Goal: Information Seeking & Learning: Understand process/instructions

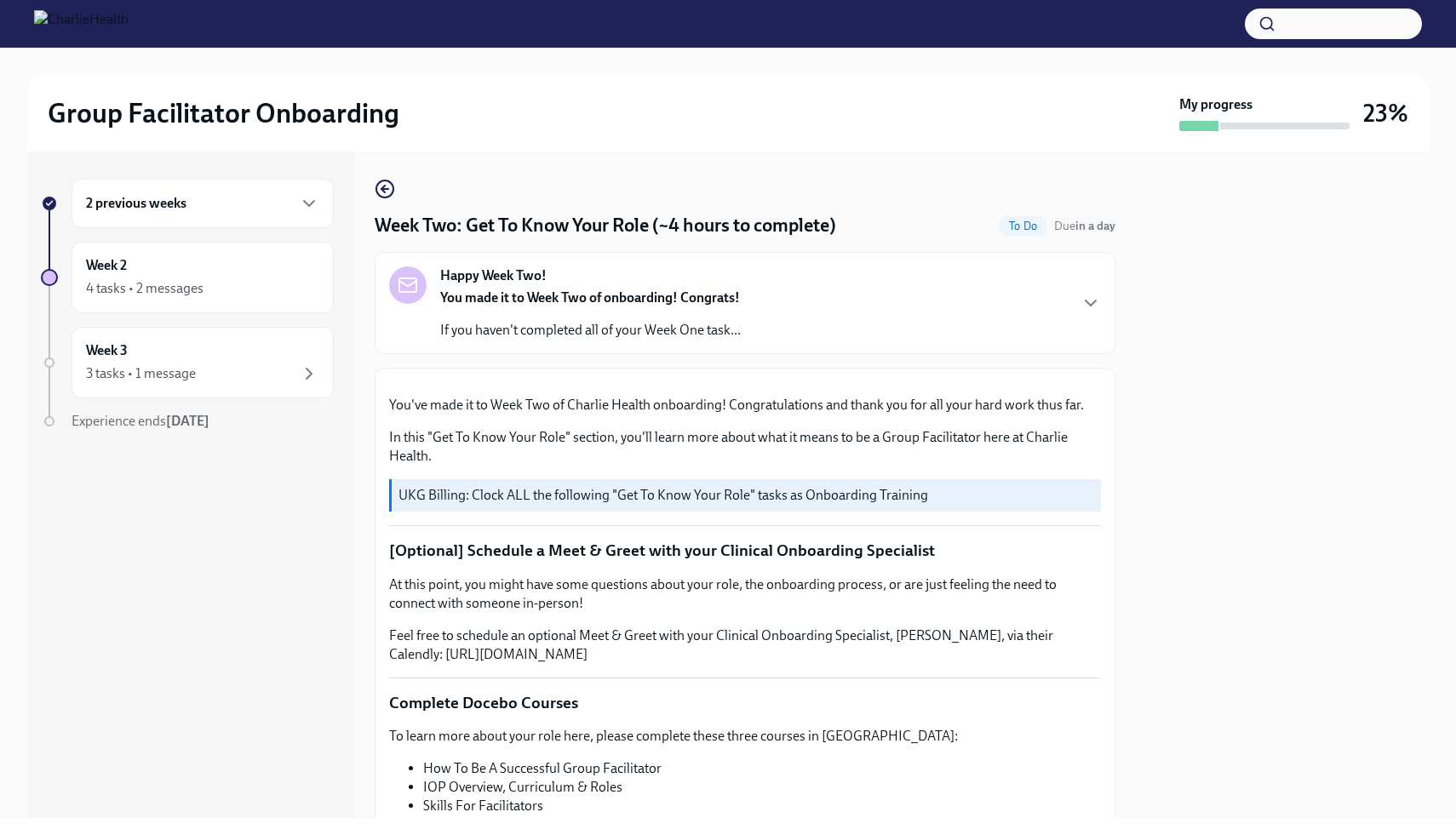
scroll to position [835, 0]
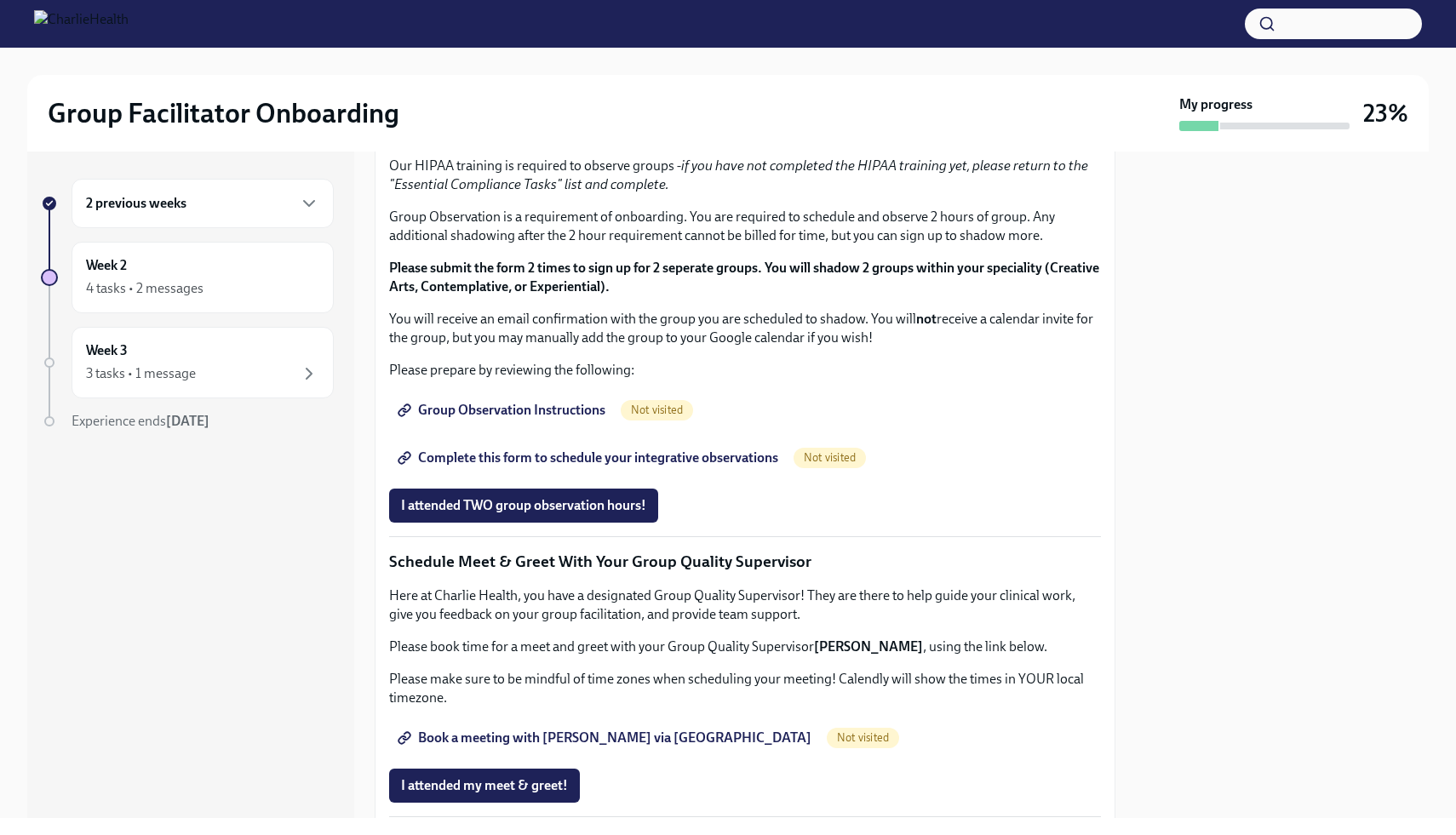
click at [519, 84] on span "I completed these three Docebo courses!" at bounding box center [520, 75] width 239 height 17
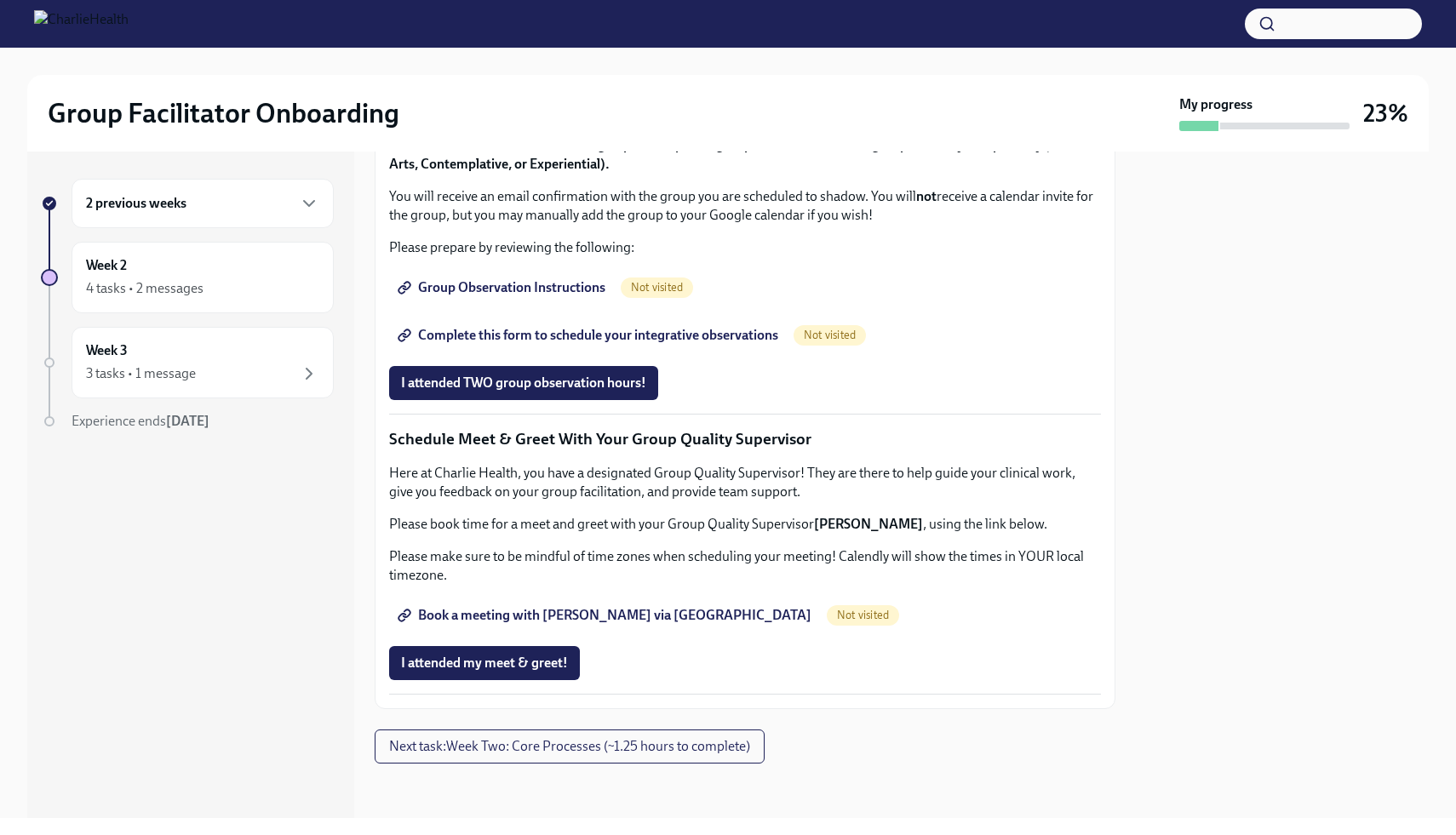
scroll to position [1115, 0]
click at [538, 297] on span "Group Observation Instructions" at bounding box center [503, 287] width 204 height 17
click at [529, 344] on span "Complete this form to schedule your integrative observations" at bounding box center [590, 335] width 377 height 17
click at [527, 658] on span "I attended my meet & greet!" at bounding box center [484, 663] width 167 height 17
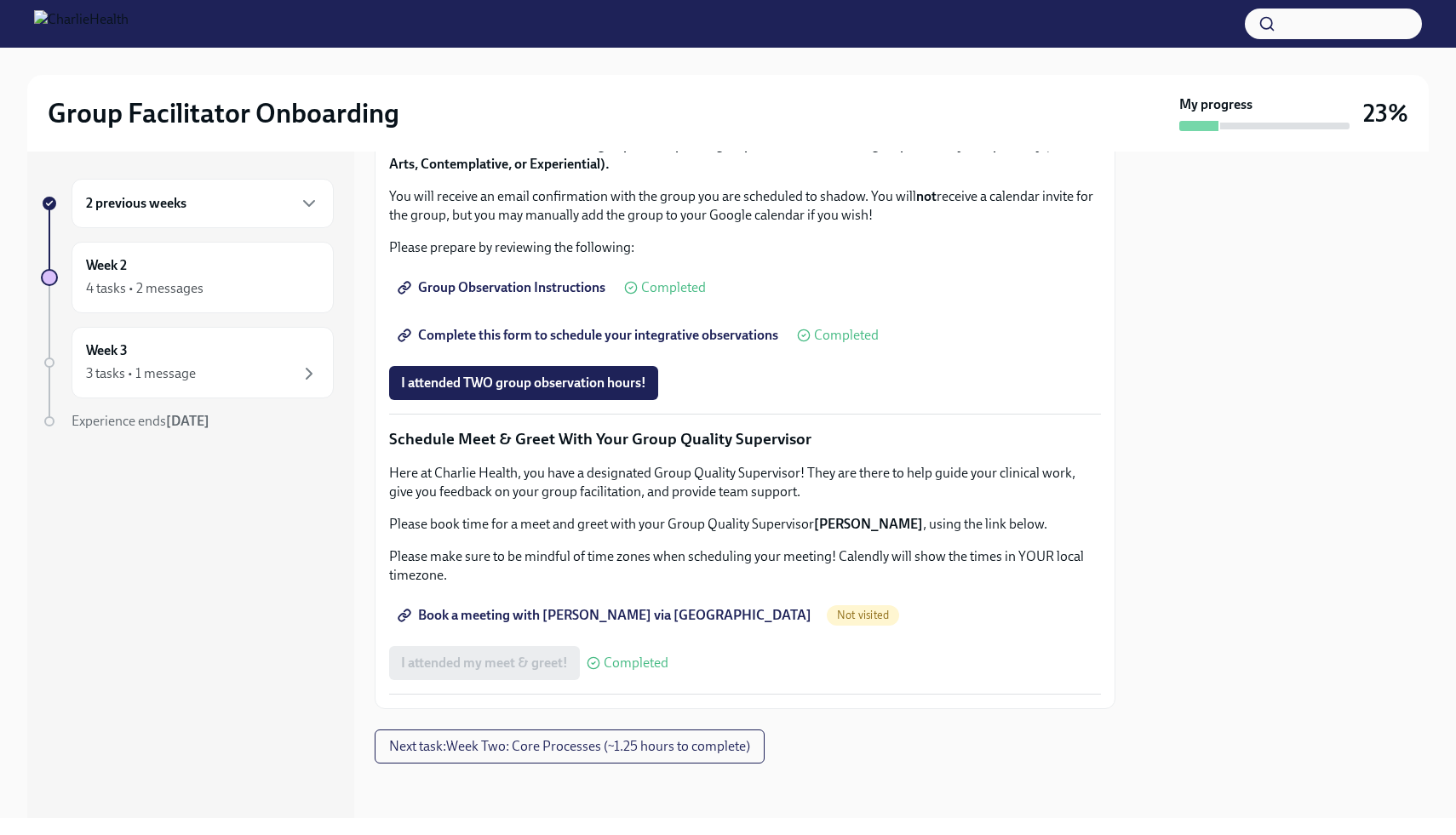
click at [543, 673] on div "I attended my meet & greet! Completed" at bounding box center [528, 663] width 279 height 34
click at [614, 665] on span "Completed" at bounding box center [636, 663] width 65 height 14
click at [612, 614] on span "Book a meeting with [PERSON_NAME] via [GEOGRAPHIC_DATA]" at bounding box center [606, 615] width 410 height 17
click at [499, 610] on span "Book a meeting with [PERSON_NAME] via [GEOGRAPHIC_DATA]" at bounding box center [606, 615] width 410 height 17
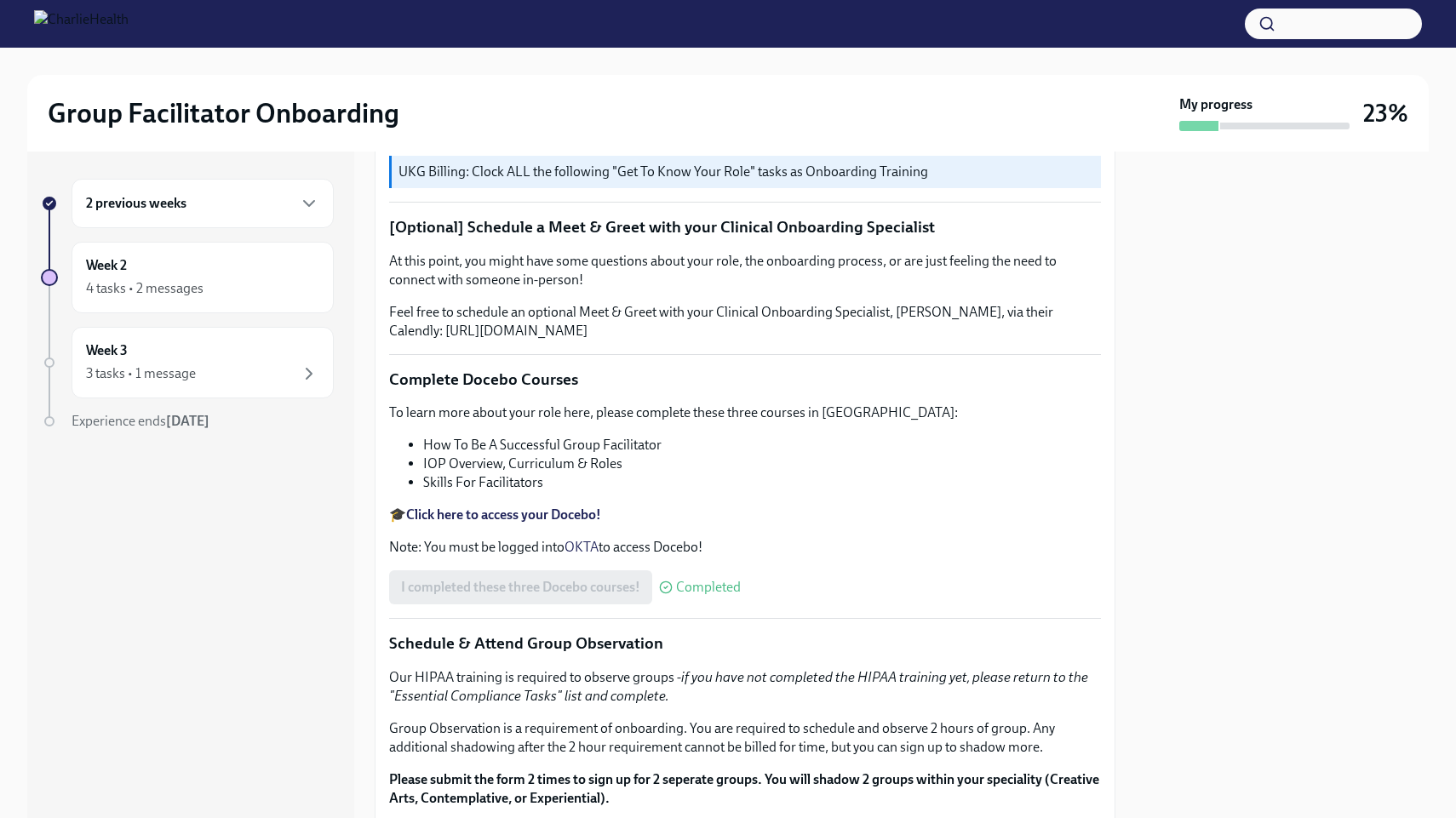
scroll to position [0, 0]
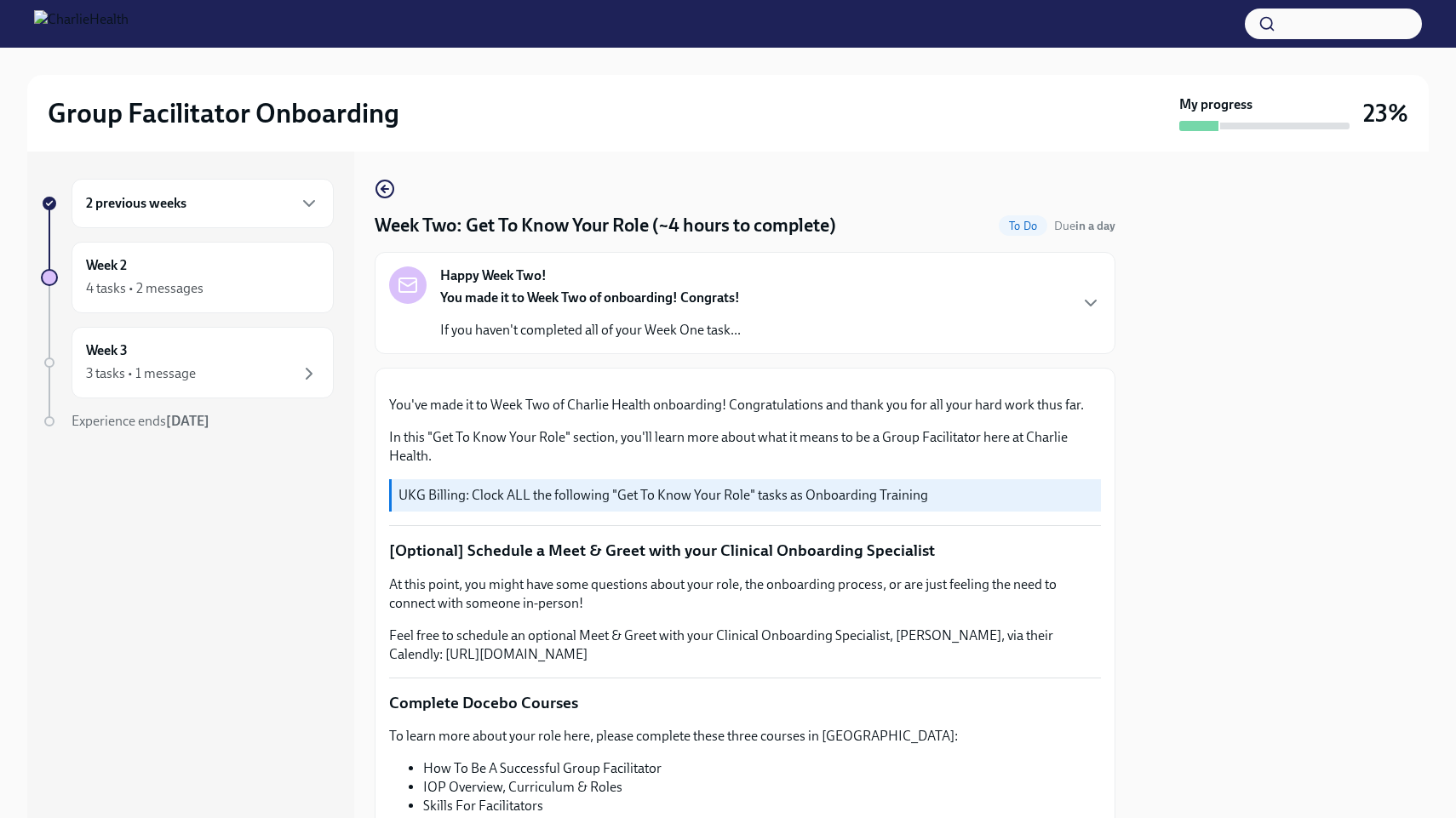
click at [849, 287] on div "Happy Week Two! You made it to Week Two of onboarding! Congrats! If you haven't…" at bounding box center [744, 303] width 712 height 73
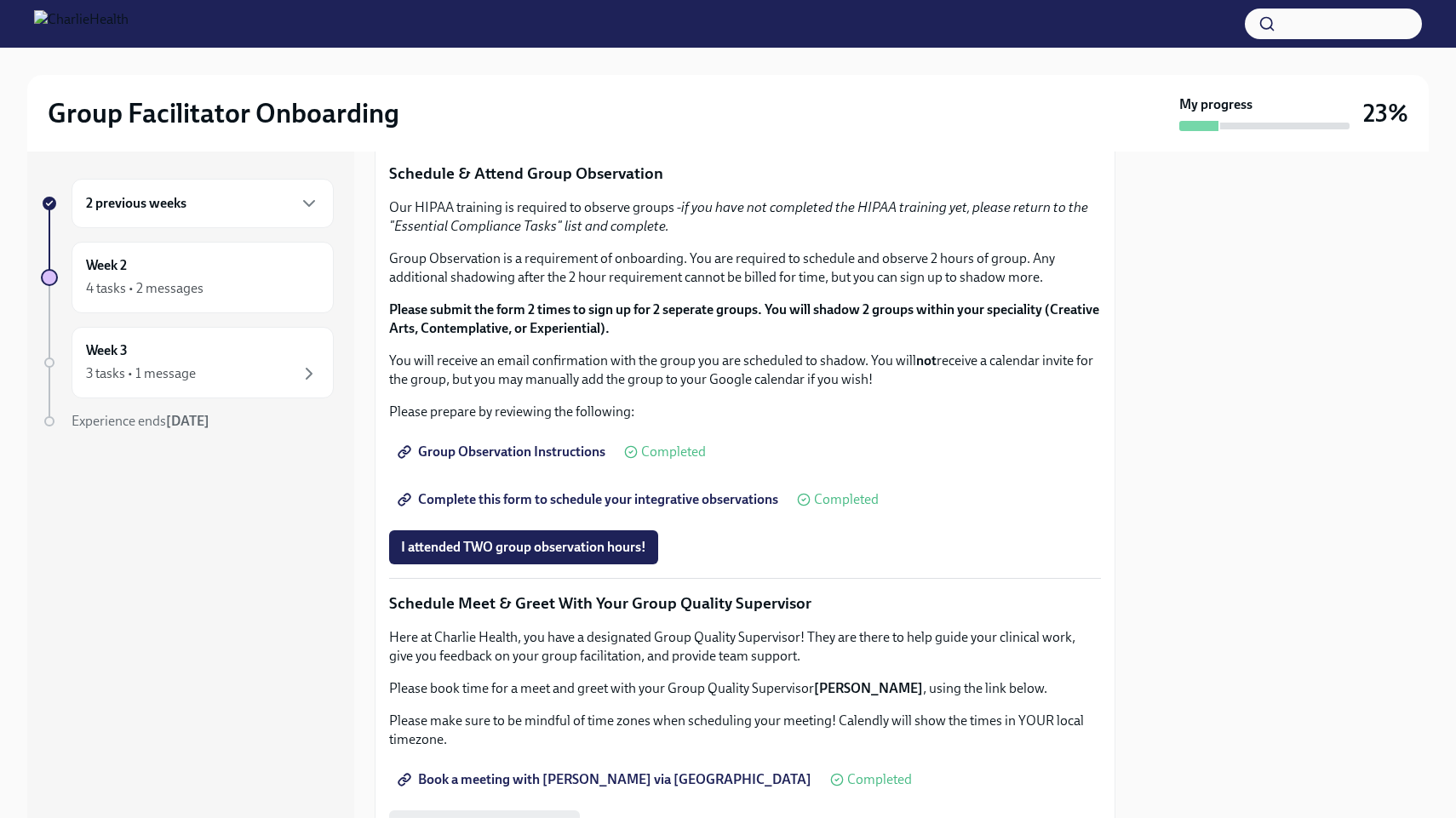
scroll to position [2085, 0]
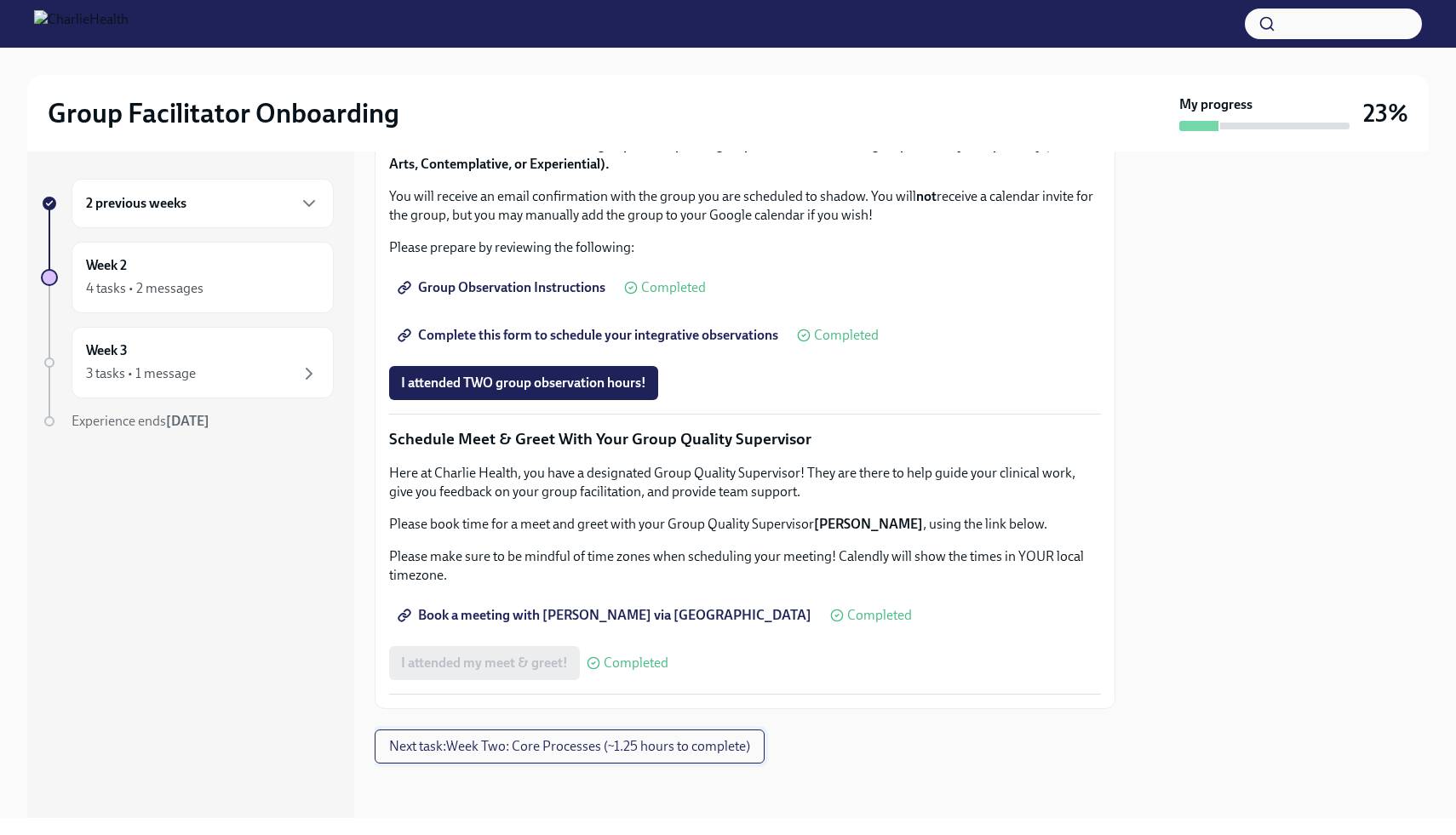
click at [612, 752] on span "Next task : Week Two: Core Processes (~1.25 hours to complete)" at bounding box center [570, 746] width 361 height 17
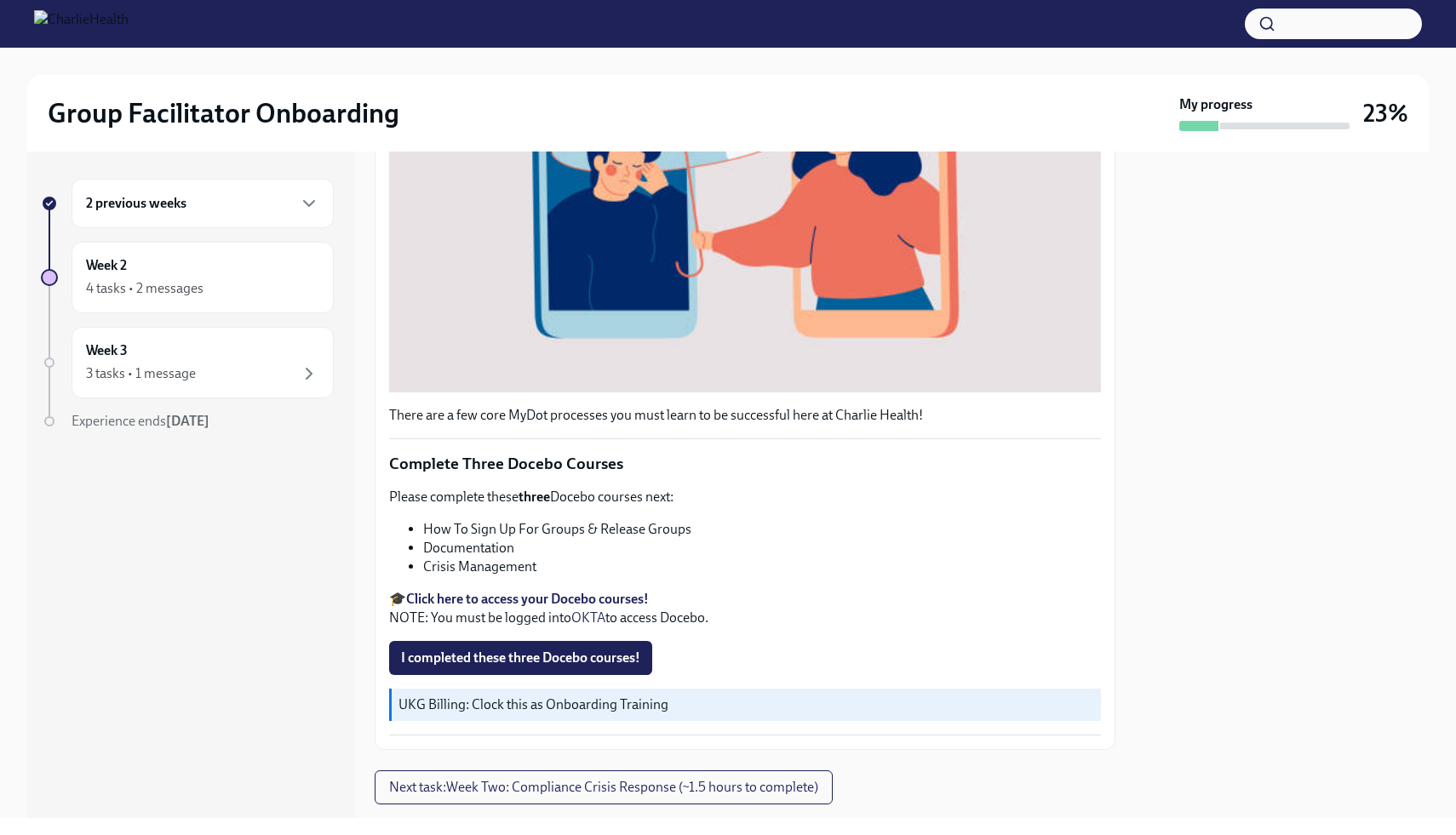
scroll to position [471, 0]
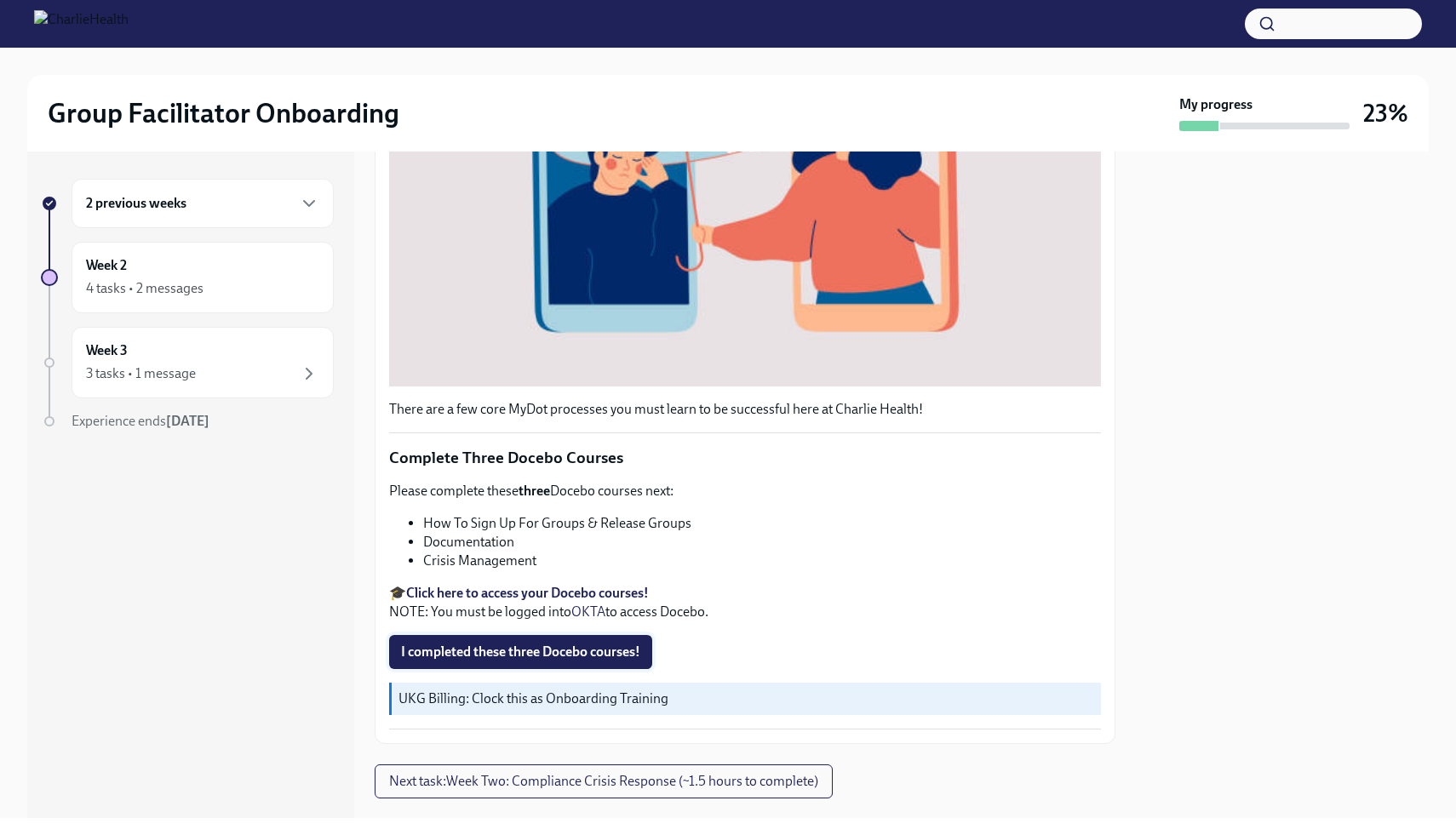
click at [541, 655] on span "I completed these three Docebo courses!" at bounding box center [520, 652] width 239 height 17
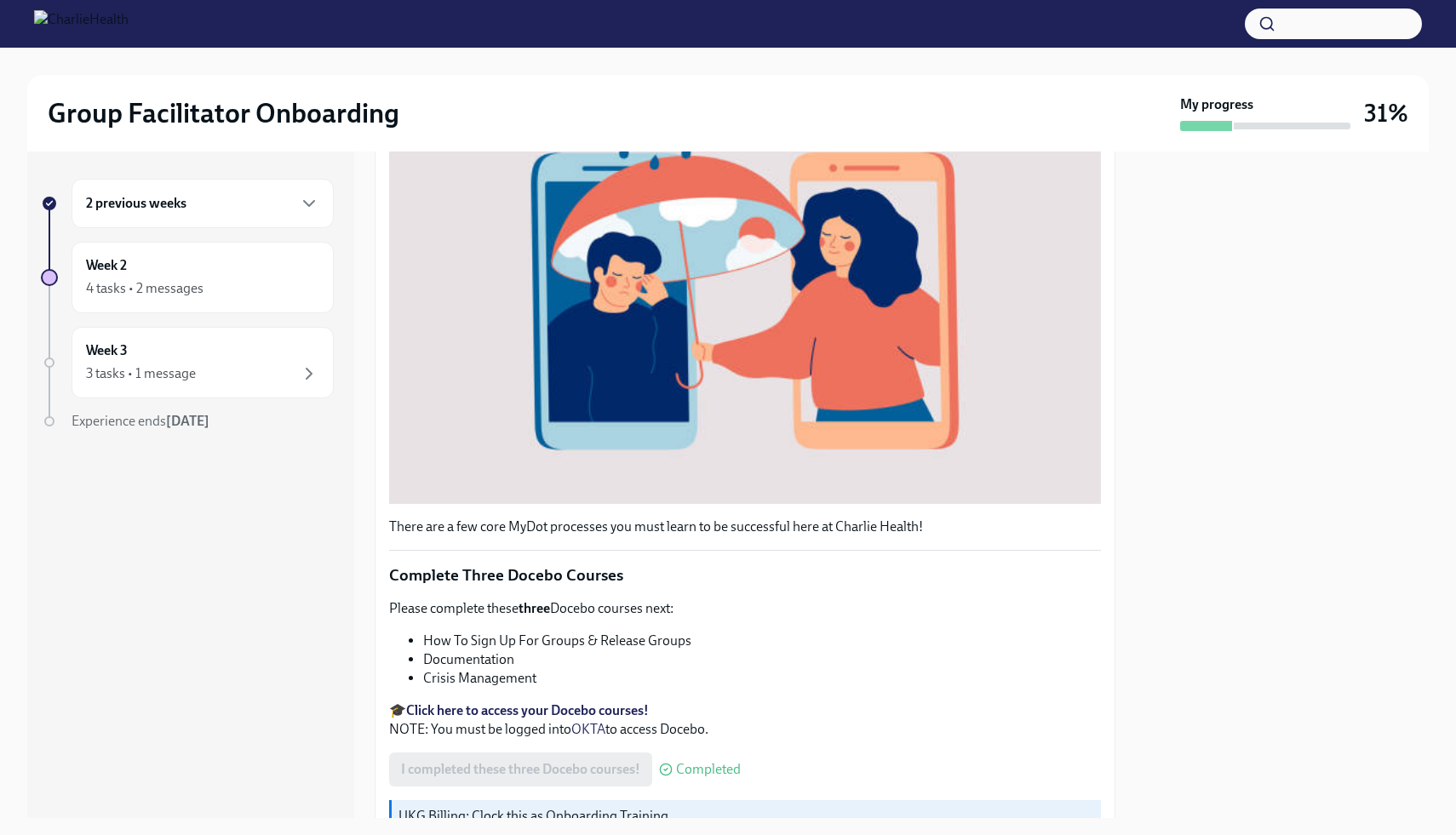
scroll to position [505, 0]
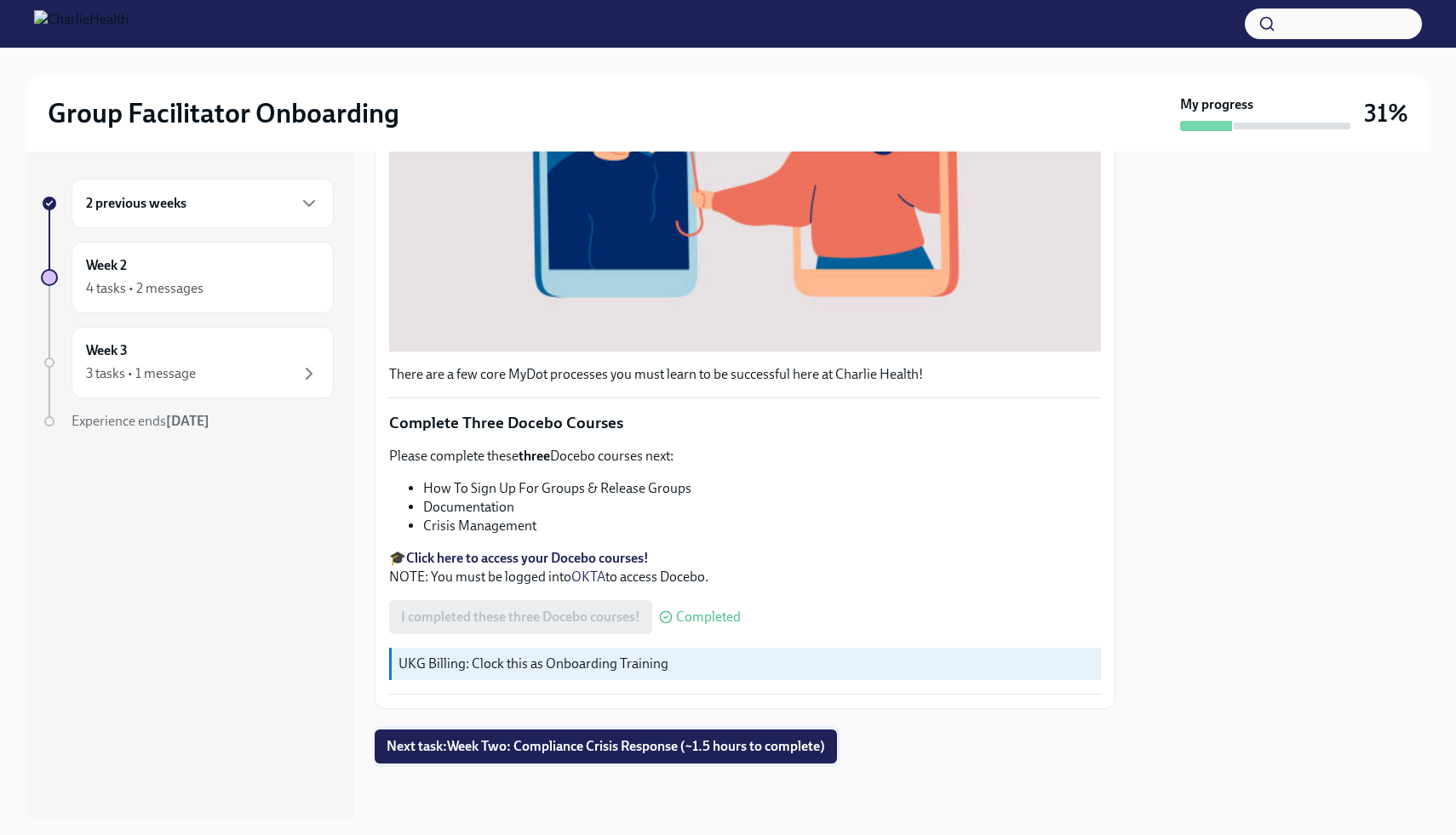
click at [645, 746] on span "Next task : Week Two: Compliance Crisis Response (~1.5 hours to complete)" at bounding box center [605, 746] width 439 height 17
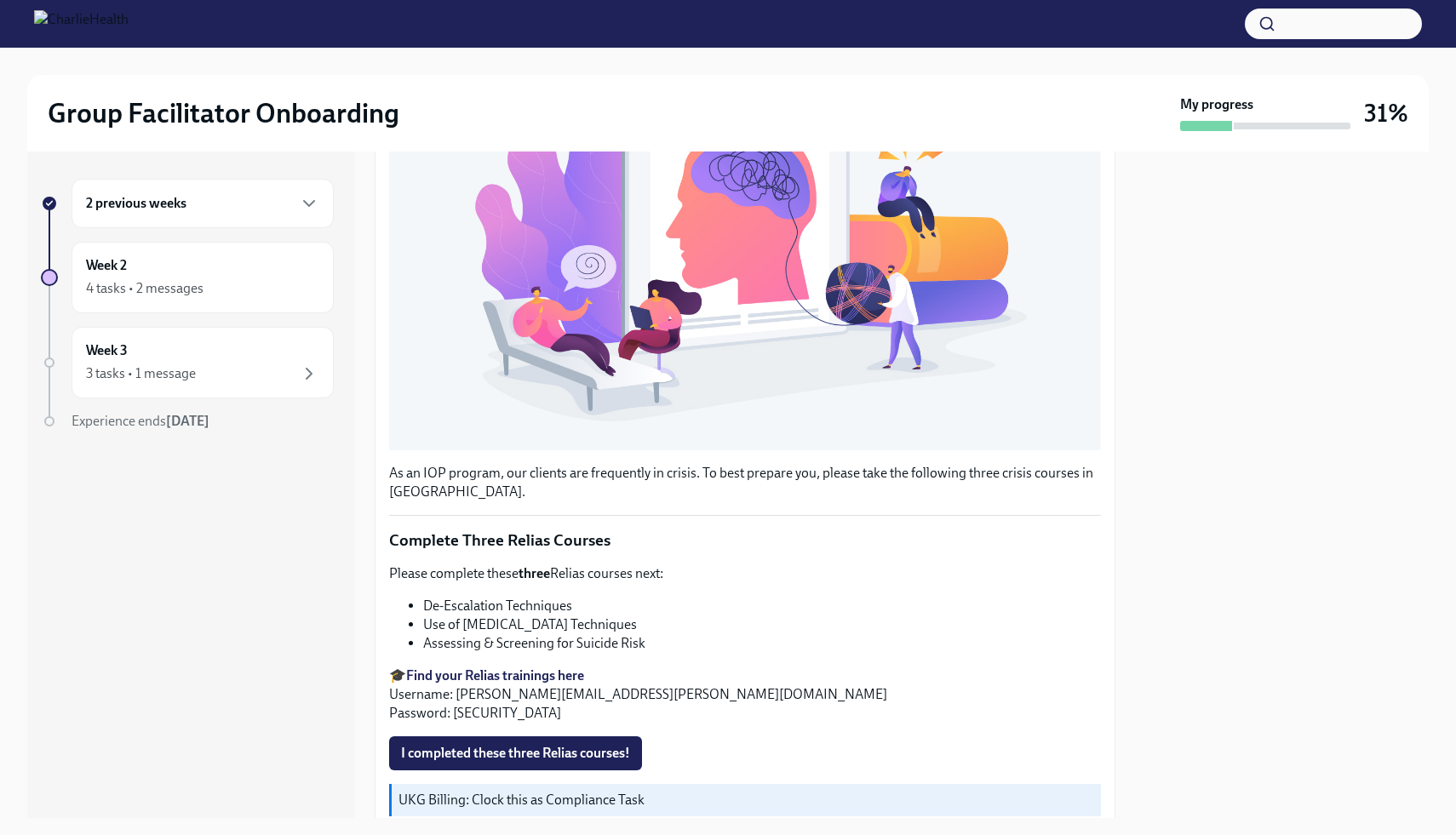
scroll to position [442, 0]
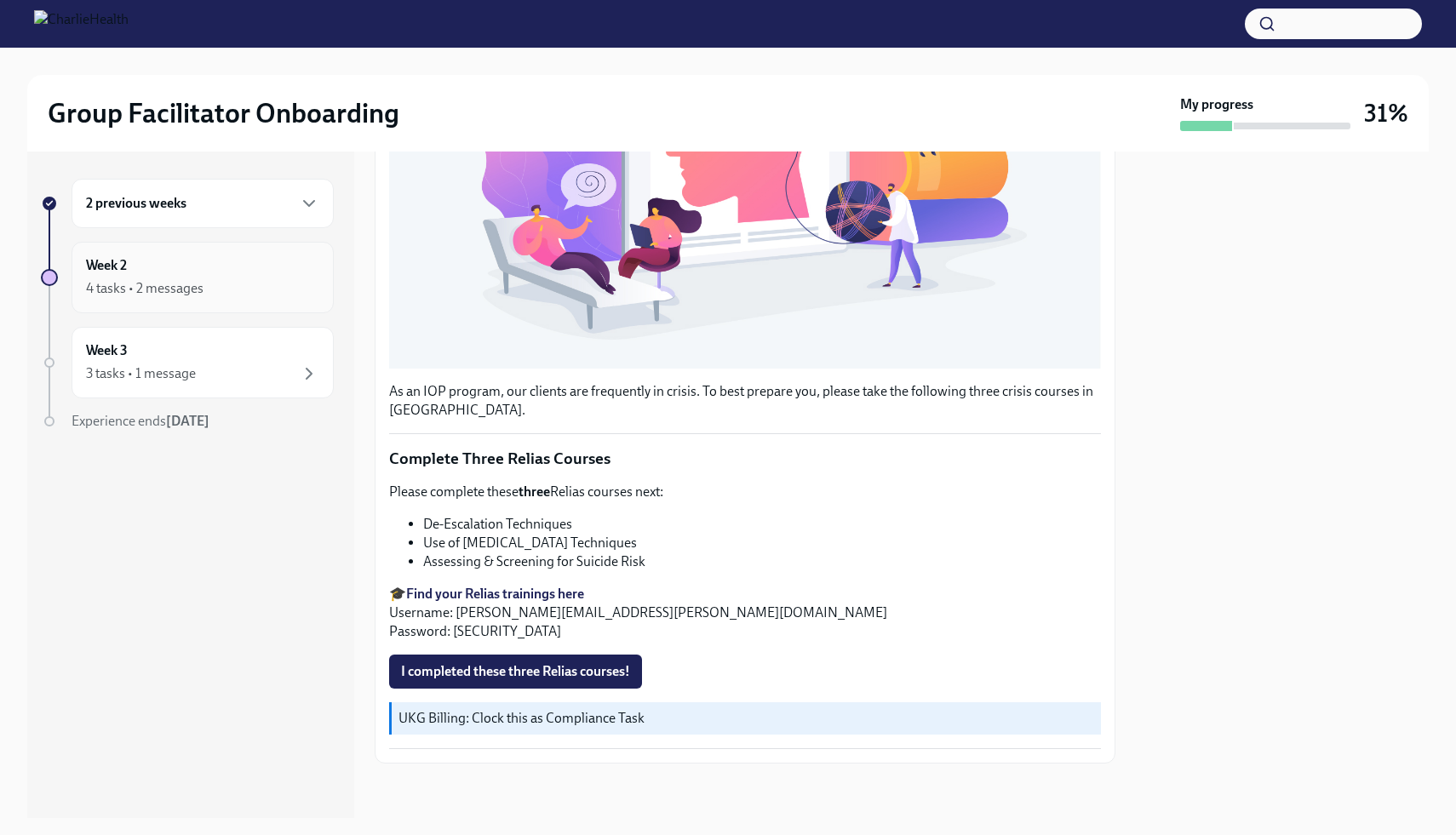
click at [163, 285] on div "4 tasks • 2 messages" at bounding box center [145, 288] width 117 height 18
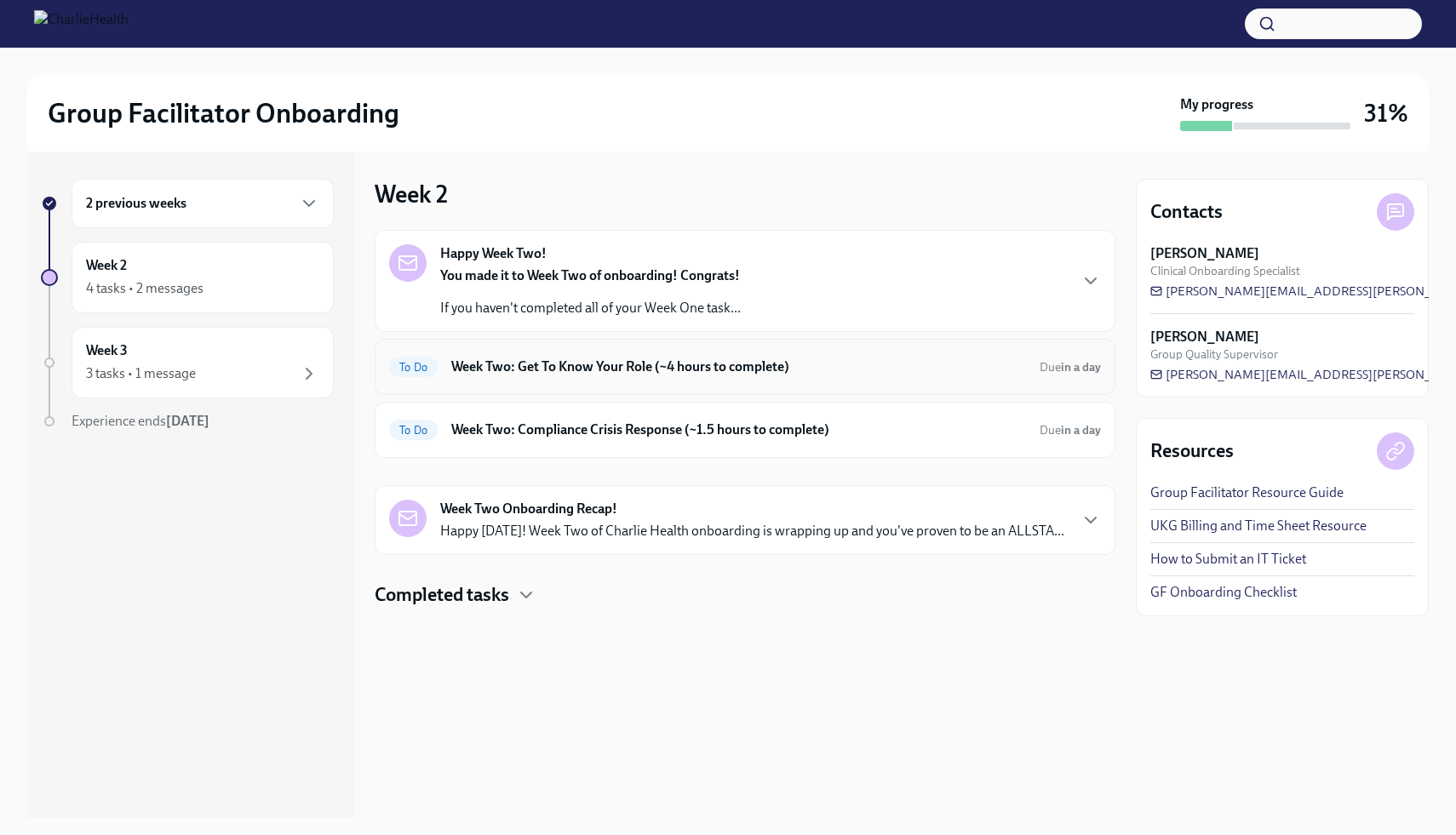
click at [825, 375] on h6 "Week Two: Get To Know Your Role (~4 hours to complete)" at bounding box center [739, 366] width 575 height 18
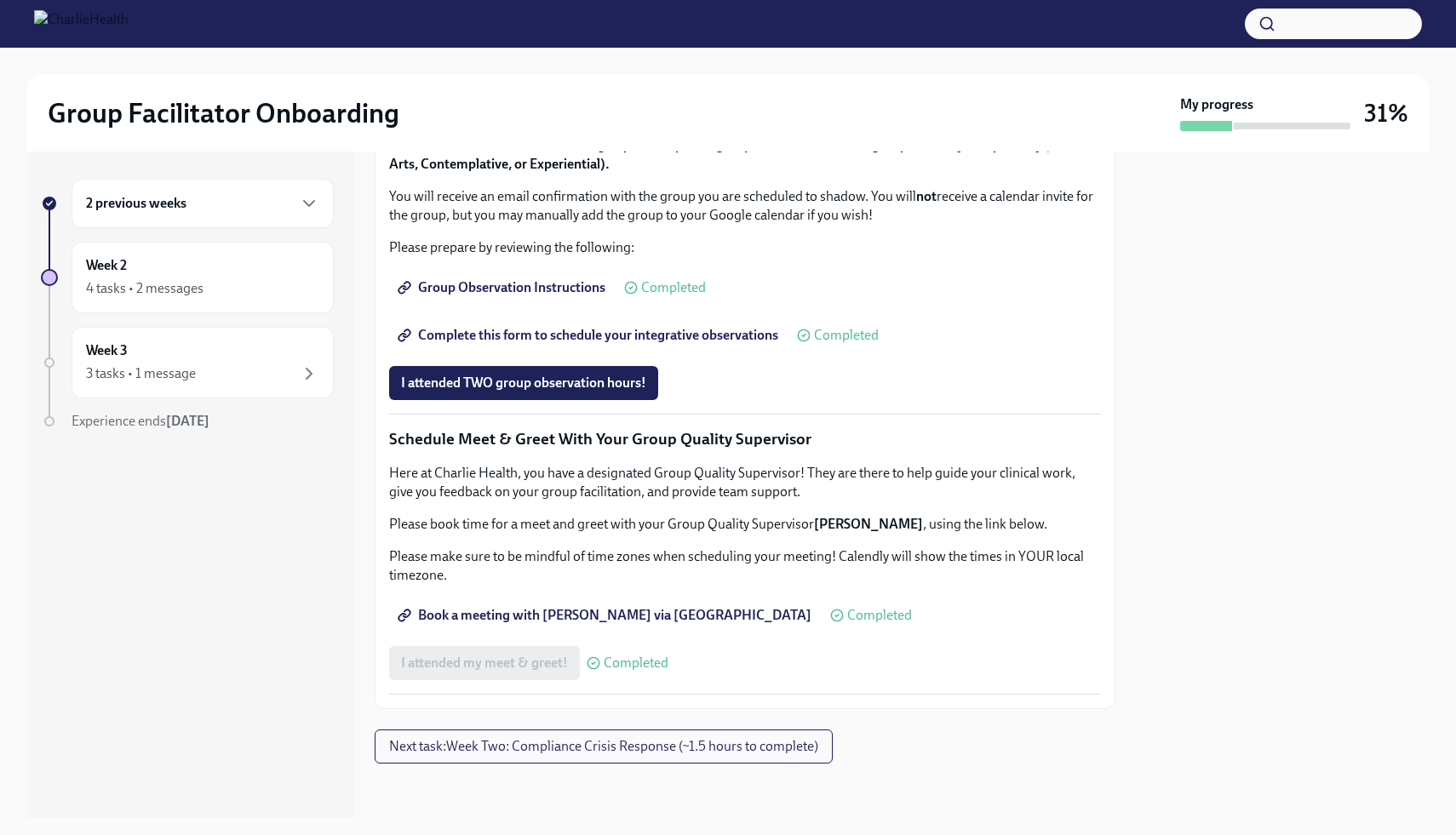
scroll to position [1491, 0]
click at [605, 749] on span "Next task : Week Two: Compliance Crisis Response (~1.5 hours to complete)" at bounding box center [603, 746] width 429 height 17
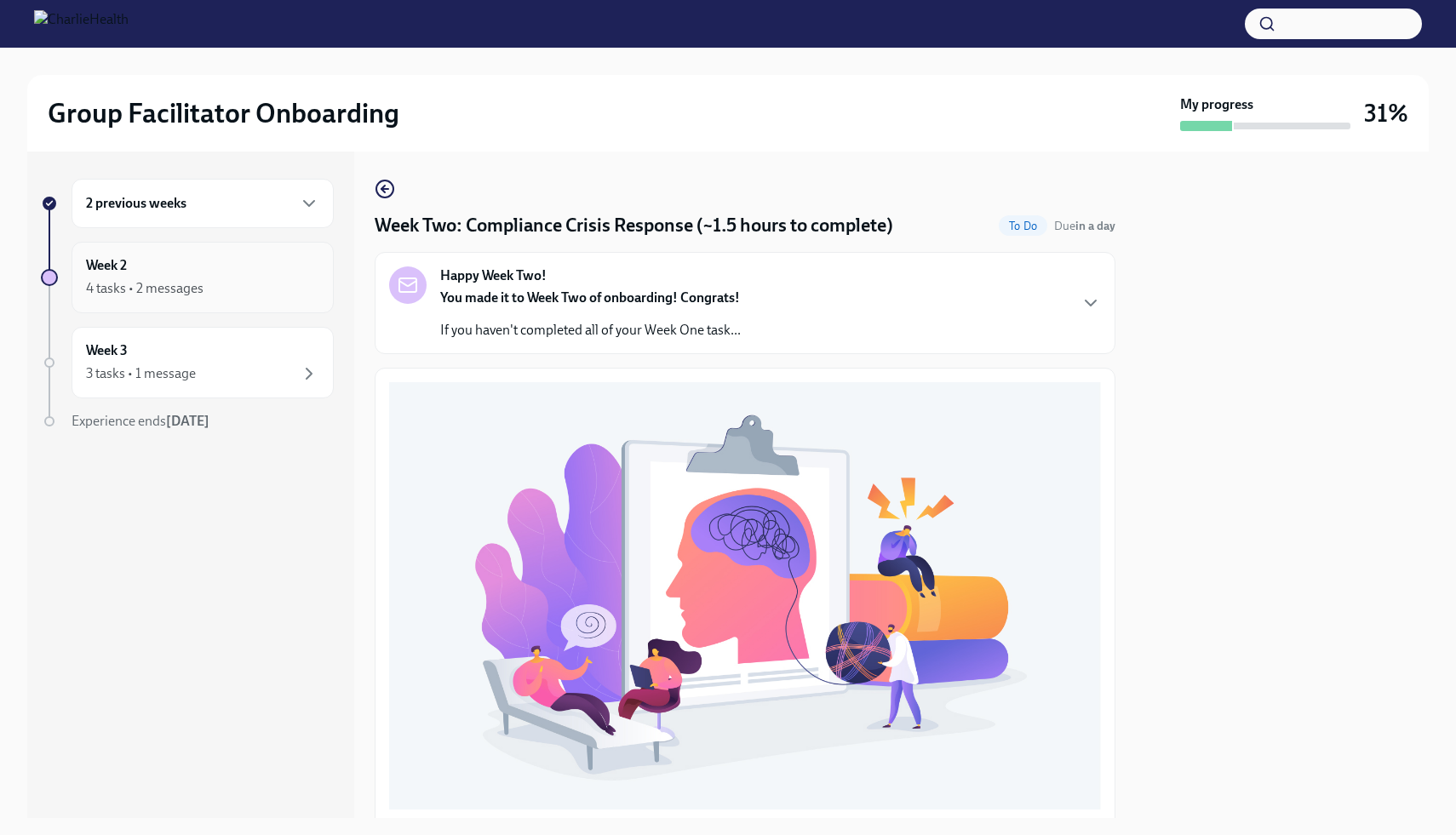
click at [248, 262] on div "Week 2 4 tasks • 2 messages" at bounding box center [202, 277] width 234 height 42
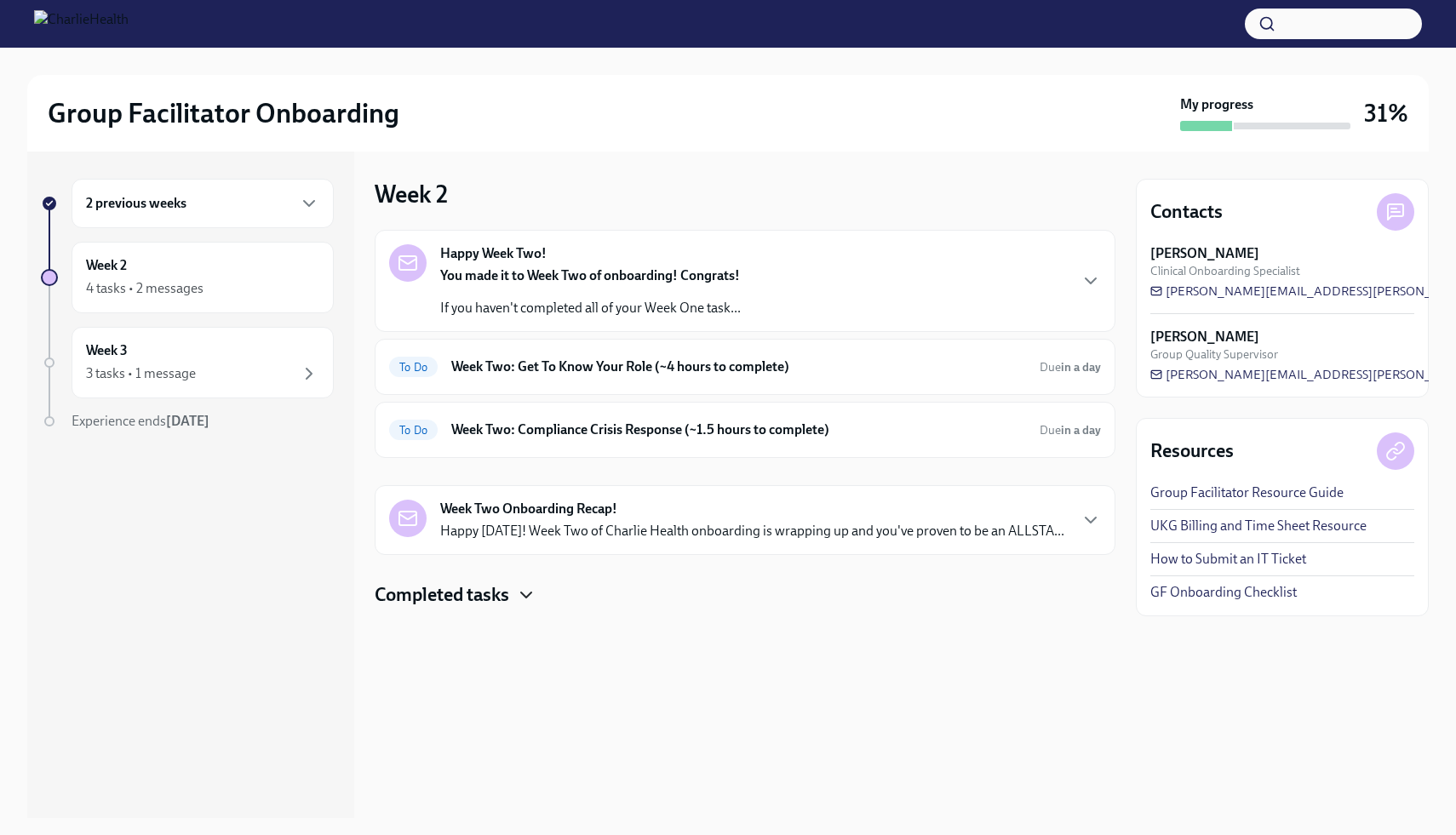
click at [532, 588] on icon "button" at bounding box center [526, 595] width 20 height 20
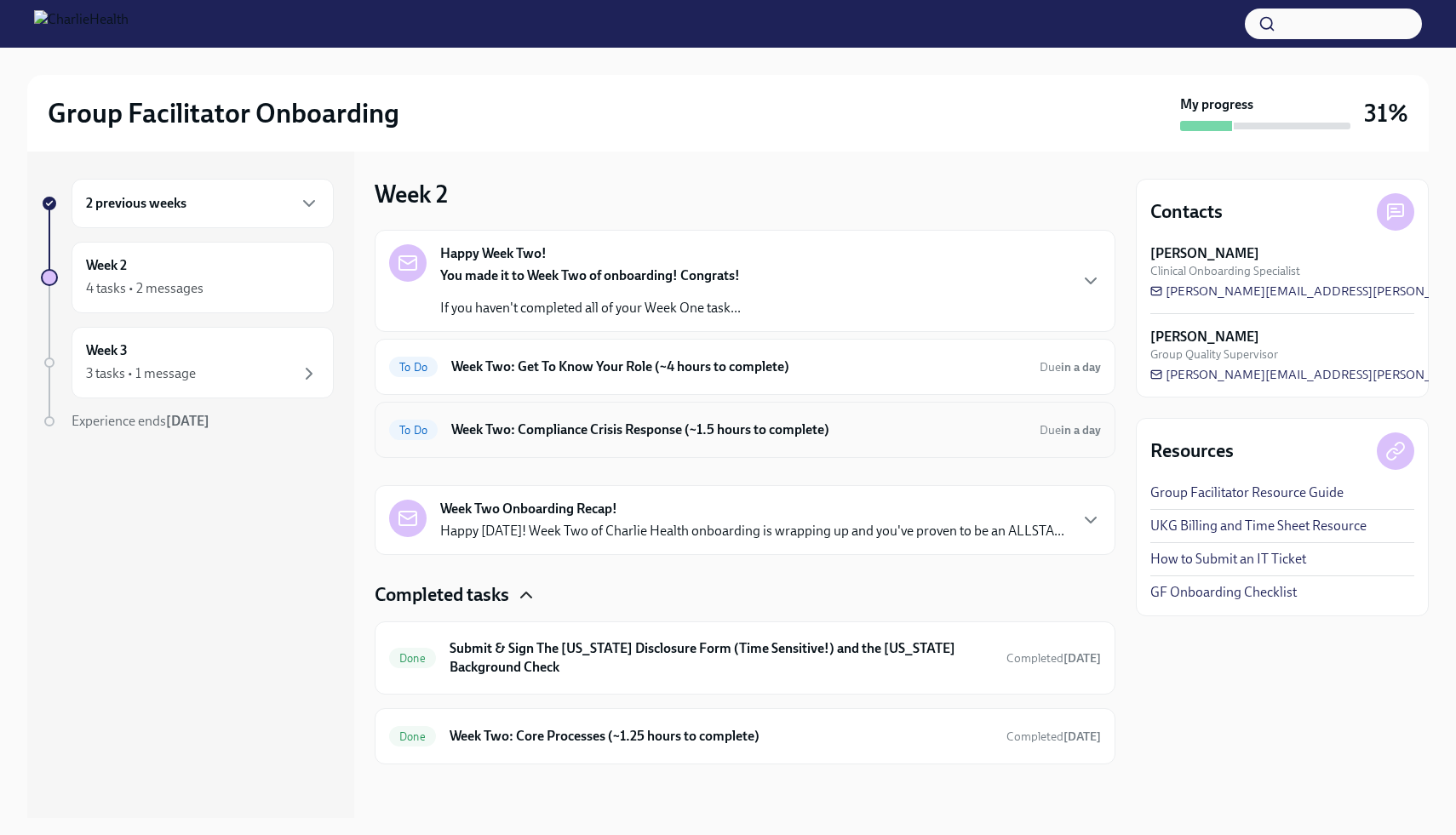
click at [721, 431] on h6 "Week Two: Compliance Crisis Response (~1.5 hours to complete)" at bounding box center [739, 429] width 575 height 18
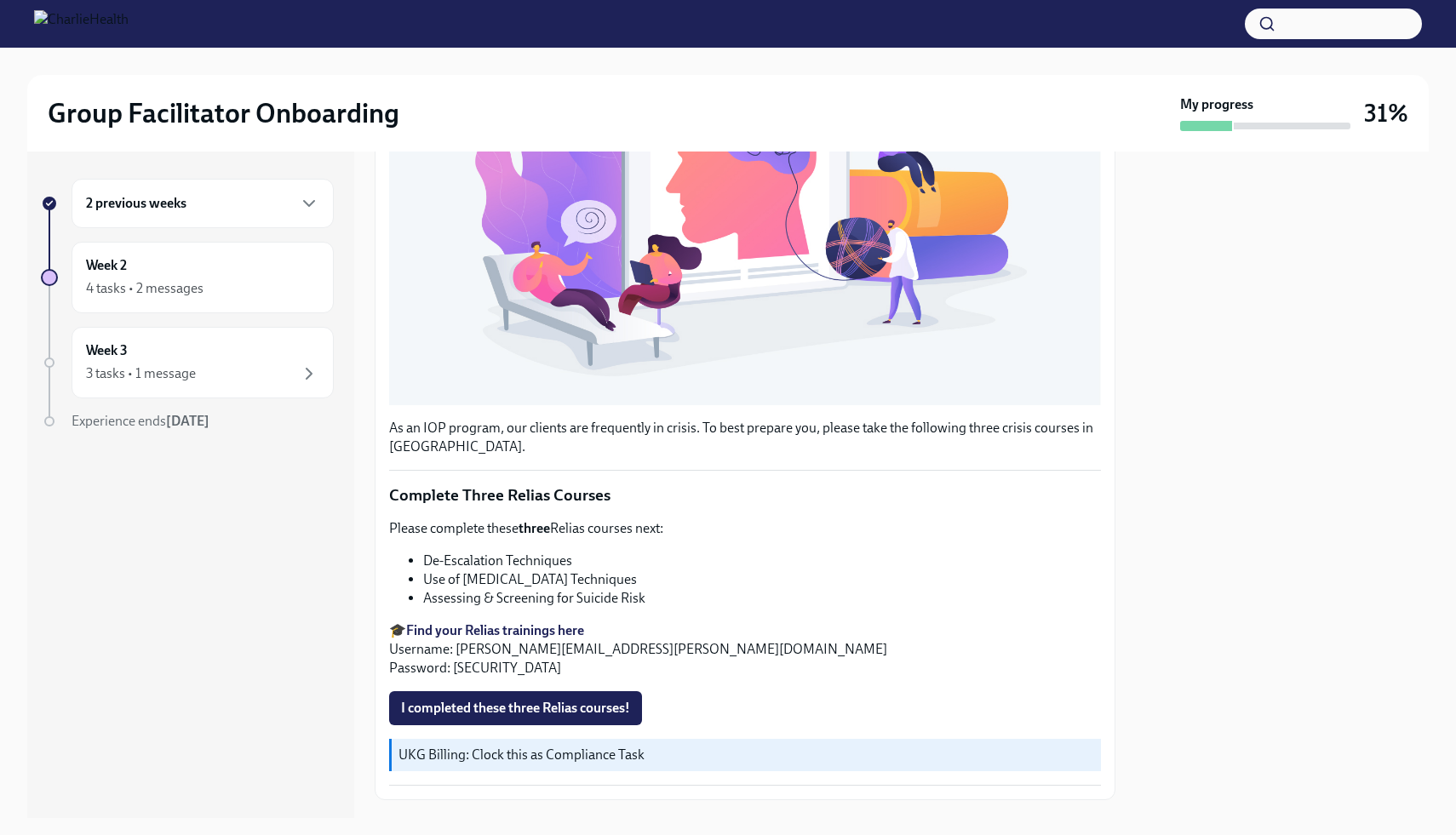
scroll to position [442, 0]
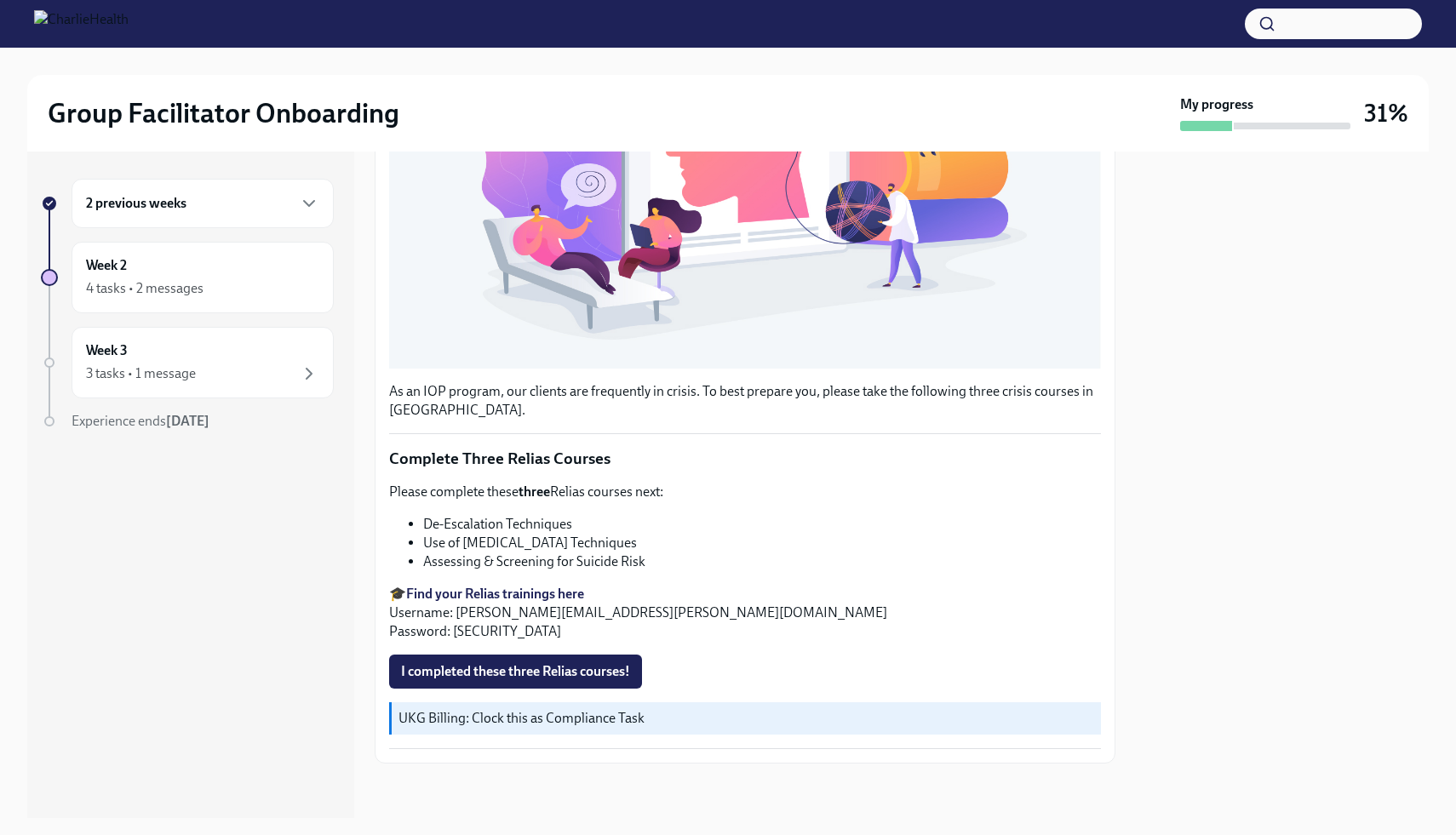
click at [514, 592] on strong "Find your Relias trainings here" at bounding box center [494, 594] width 178 height 16
